Goal: Task Accomplishment & Management: Use online tool/utility

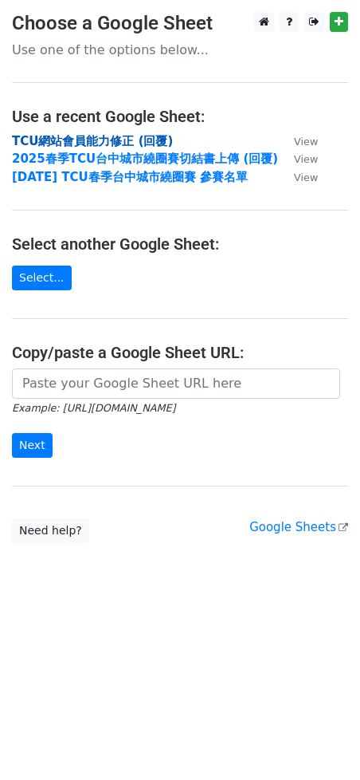
click at [135, 144] on strong "TCU網站會員能力修正 (回覆)" at bounding box center [92, 141] width 161 height 14
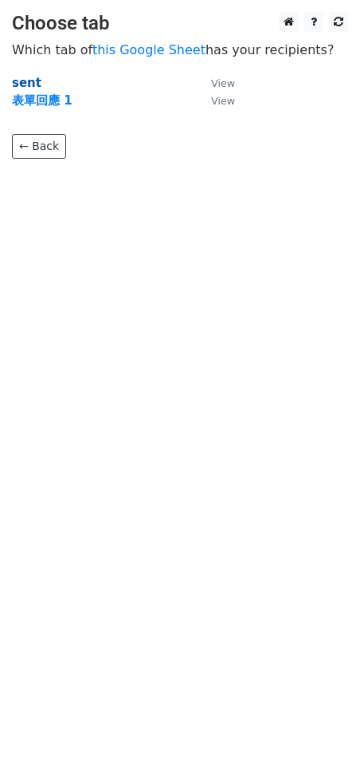
click at [32, 85] on strong "sent" at bounding box center [27, 83] width 30 height 14
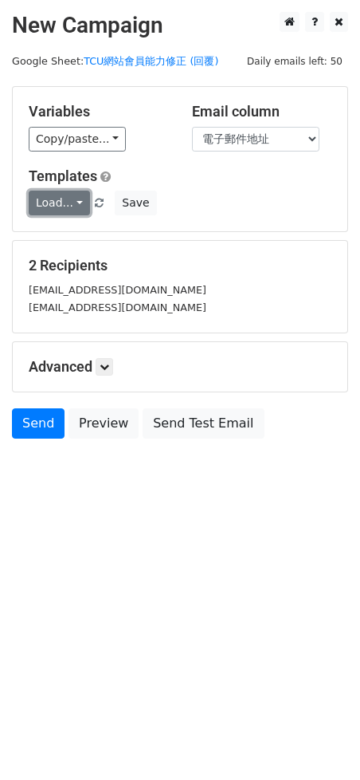
click at [72, 201] on link "Load..." at bounding box center [59, 203] width 61 height 25
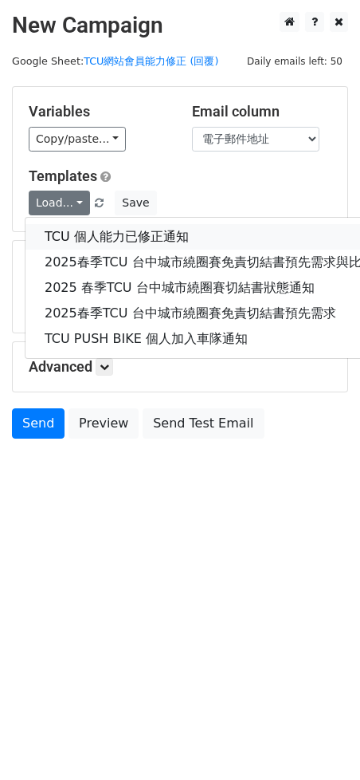
click at [74, 235] on link "TCU 個人能力已修正通知" at bounding box center [235, 237] width 419 height 26
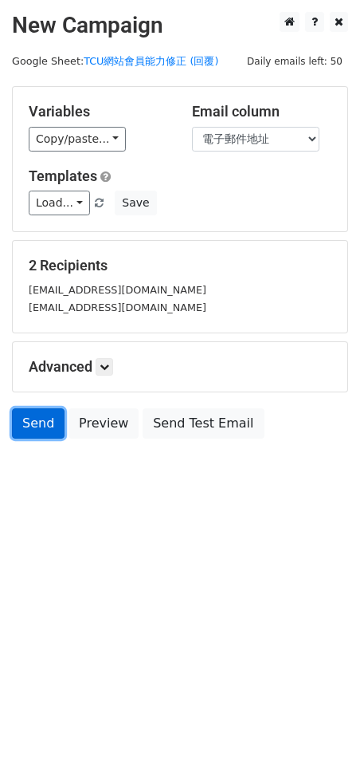
click at [49, 420] on link "Send" at bounding box center [38, 423] width 53 height 30
